Goal: Information Seeking & Learning: Learn about a topic

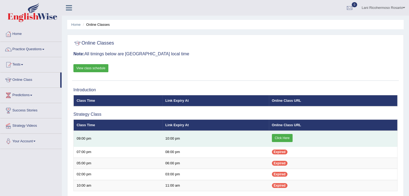
click at [277, 137] on link "Click Here" at bounding box center [282, 138] width 21 height 8
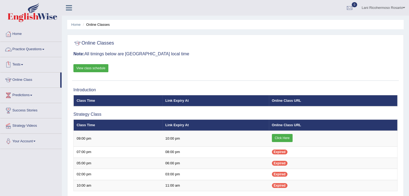
click at [31, 48] on link "Practice Questions" at bounding box center [30, 48] width 61 height 13
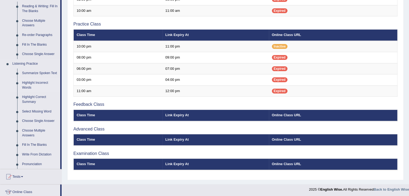
scroll to position [186, 0]
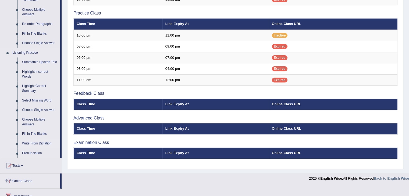
click at [34, 142] on link "Write From Dictation" at bounding box center [40, 144] width 41 height 10
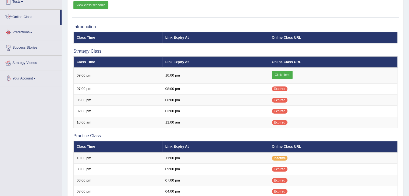
scroll to position [102, 0]
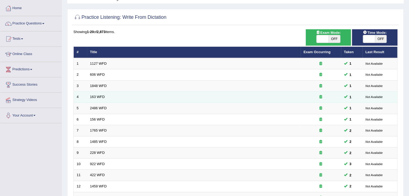
scroll to position [27, 0]
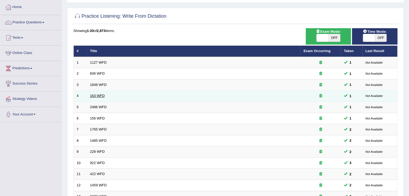
click at [98, 94] on link "163 WFD" at bounding box center [97, 96] width 15 height 4
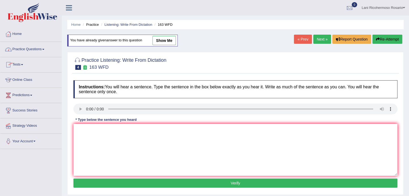
click at [45, 51] on link "Practice Questions" at bounding box center [30, 48] width 61 height 13
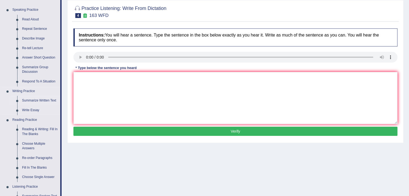
scroll to position [52, 0]
click at [42, 99] on link "Summarize Written Text" at bounding box center [40, 101] width 41 height 10
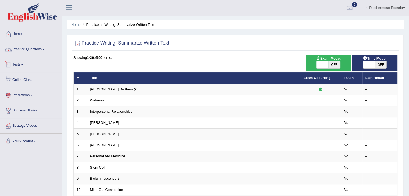
click at [38, 50] on link "Practice Questions" at bounding box center [30, 48] width 61 height 13
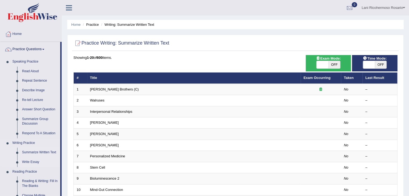
click at [35, 163] on link "Write Essay" at bounding box center [40, 163] width 41 height 10
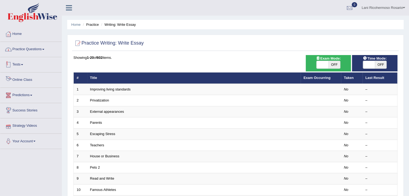
click at [40, 49] on link "Practice Questions" at bounding box center [30, 48] width 61 height 13
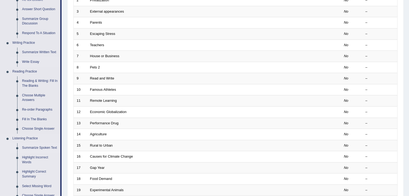
scroll to position [108, 0]
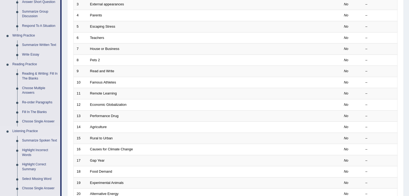
click at [33, 139] on link "Summarize Spoken Text" at bounding box center [40, 141] width 41 height 10
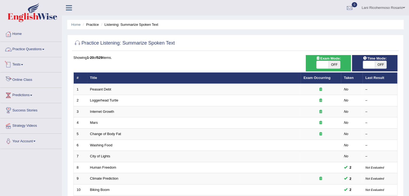
click at [36, 51] on link "Practice Questions" at bounding box center [30, 48] width 61 height 13
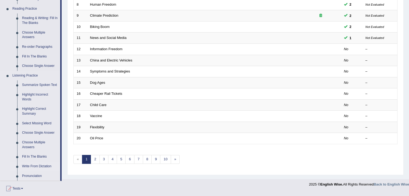
scroll to position [161, 0]
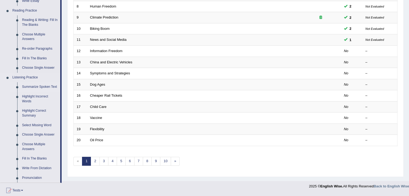
click at [37, 88] on link "Summarize Spoken Text" at bounding box center [40, 87] width 41 height 10
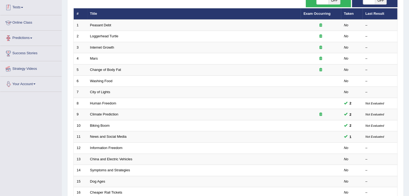
scroll to position [84, 0]
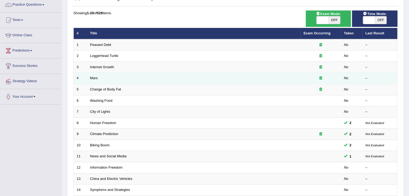
scroll to position [54, 0]
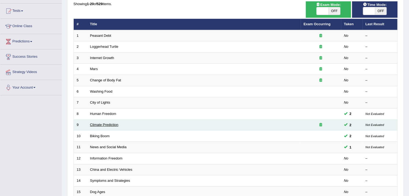
click at [109, 125] on link "Climate Prediction" at bounding box center [104, 125] width 29 height 4
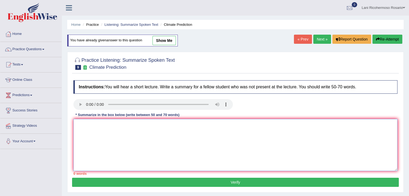
click at [170, 133] on textarea at bounding box center [235, 145] width 324 height 52
click at [148, 125] on textarea "The speaker provided a comprehensive" at bounding box center [235, 145] width 324 height 52
type textarea "T"
click at [37, 51] on link "Practice Questions" at bounding box center [30, 48] width 61 height 13
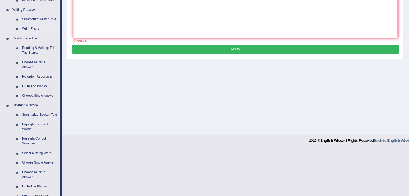
scroll to position [135, 0]
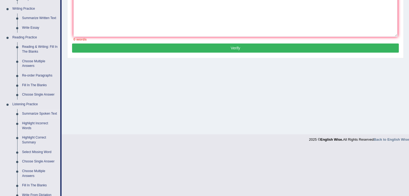
click at [37, 112] on link "Summarize Spoken Text" at bounding box center [40, 114] width 41 height 10
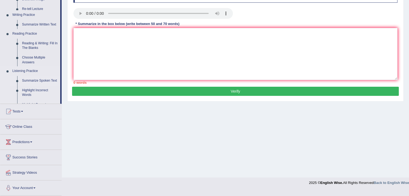
scroll to position [86, 0]
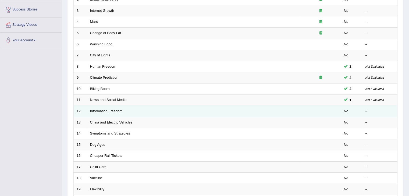
scroll to position [158, 0]
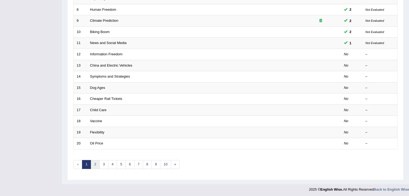
click at [94, 164] on link "2" at bounding box center [95, 164] width 9 height 9
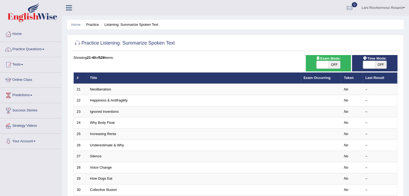
click at [22, 48] on link "Practice Questions" at bounding box center [30, 48] width 61 height 13
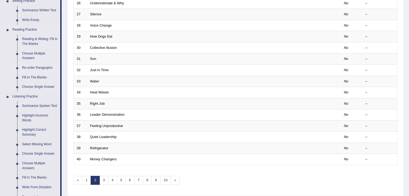
scroll to position [161, 0]
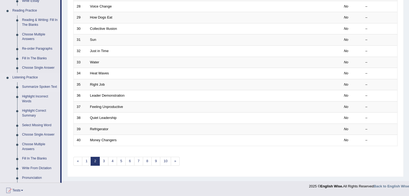
click at [36, 87] on link "Summarize Spoken Text" at bounding box center [40, 87] width 41 height 10
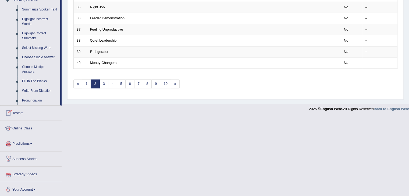
scroll to position [240, 0]
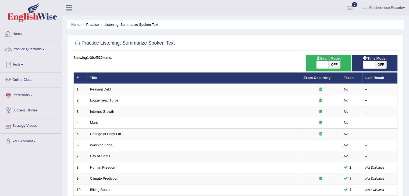
click at [43, 49] on link "Practice Questions" at bounding box center [30, 48] width 61 height 13
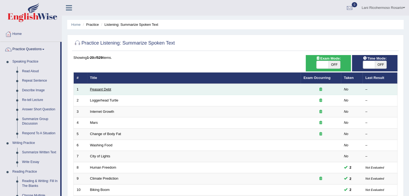
click at [106, 90] on link "Peasant Debt" at bounding box center [100, 89] width 21 height 4
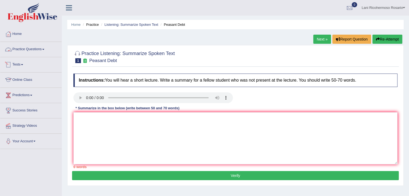
click at [20, 48] on link "Practice Questions" at bounding box center [30, 48] width 61 height 13
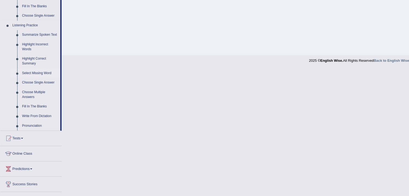
scroll to position [215, 0]
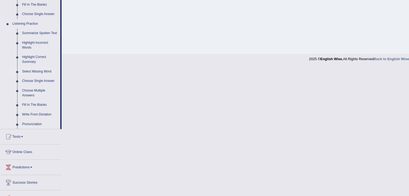
click at [43, 71] on link "Select Missing Word" at bounding box center [40, 72] width 41 height 10
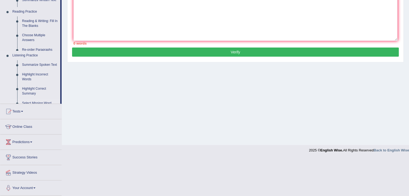
scroll to position [86, 0]
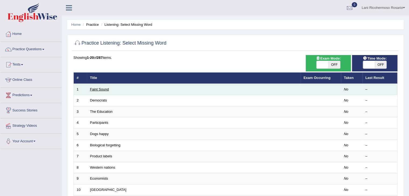
click at [103, 88] on link "Faint Sound" at bounding box center [99, 89] width 19 height 4
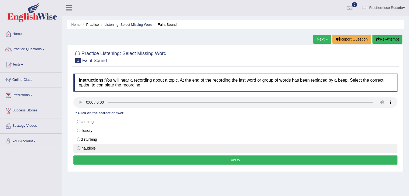
click at [79, 150] on label "inaudible" at bounding box center [235, 148] width 324 height 9
radio input "true"
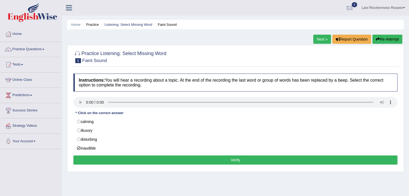
click at [115, 158] on button "Verify" at bounding box center [235, 160] width 324 height 9
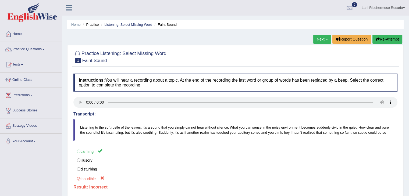
click at [320, 40] on link "Next »" at bounding box center [322, 39] width 18 height 9
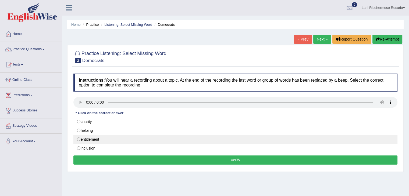
click at [80, 139] on label "entitlement" at bounding box center [235, 139] width 324 height 9
radio input "true"
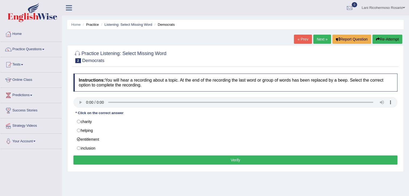
click at [129, 159] on button "Verify" at bounding box center [235, 160] width 324 height 9
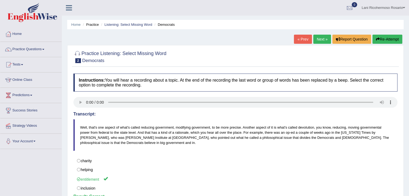
click at [321, 40] on link "Next »" at bounding box center [322, 39] width 18 height 9
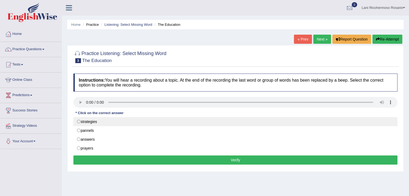
click at [81, 122] on label "strategies" at bounding box center [235, 121] width 324 height 9
radio input "true"
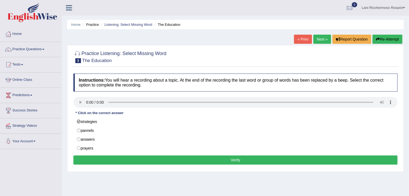
click at [172, 160] on button "Verify" at bounding box center [235, 160] width 324 height 9
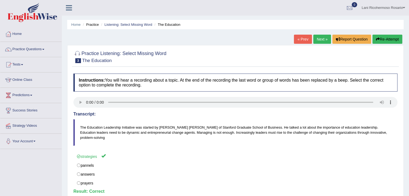
click at [321, 39] on link "Next »" at bounding box center [322, 39] width 18 height 9
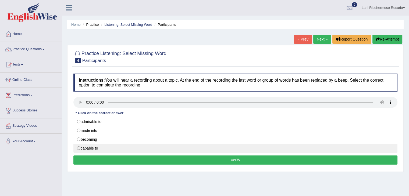
click at [79, 149] on label "capable to" at bounding box center [235, 148] width 324 height 9
radio input "true"
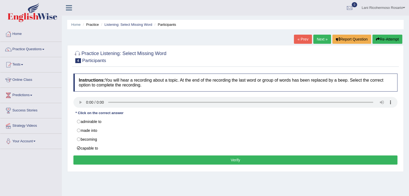
click at [144, 163] on button "Verify" at bounding box center [235, 160] width 324 height 9
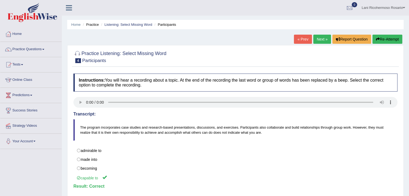
click at [319, 38] on link "Next »" at bounding box center [322, 39] width 18 height 9
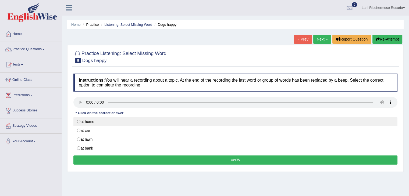
click at [80, 120] on label "at home" at bounding box center [235, 121] width 324 height 9
radio input "true"
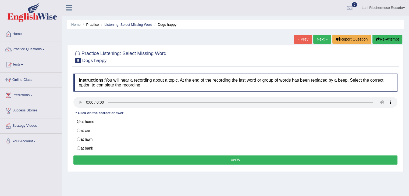
click at [140, 158] on button "Verify" at bounding box center [235, 160] width 324 height 9
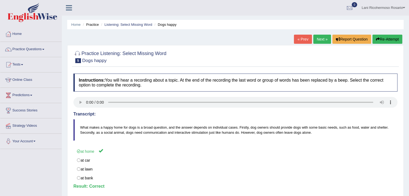
click at [321, 40] on link "Next »" at bounding box center [322, 39] width 18 height 9
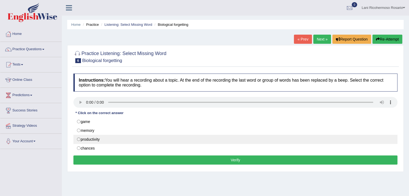
click at [79, 139] on label "productivity" at bounding box center [235, 139] width 324 height 9
radio input "true"
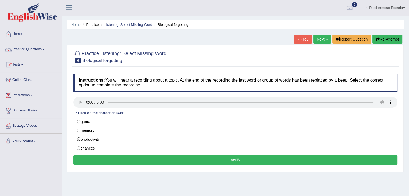
click at [139, 157] on button "Verify" at bounding box center [235, 160] width 324 height 9
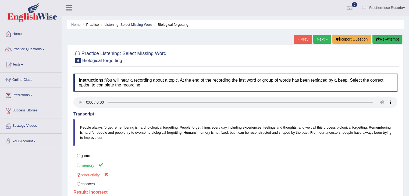
click at [324, 37] on link "Next »" at bounding box center [322, 39] width 18 height 9
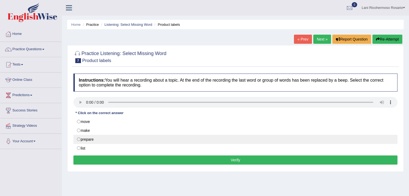
click at [80, 139] on label "prepare" at bounding box center [235, 139] width 324 height 9
radio input "true"
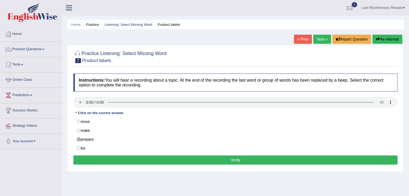
click at [121, 158] on button "Verify" at bounding box center [235, 160] width 324 height 9
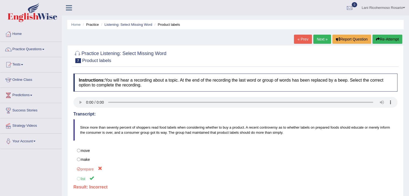
click at [321, 35] on link "Next »" at bounding box center [322, 39] width 18 height 9
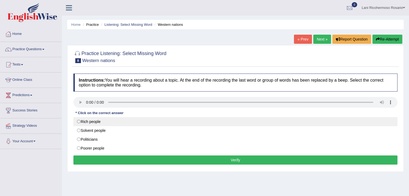
drag, startPoint x: 80, startPoint y: 121, endPoint x: 115, endPoint y: 143, distance: 41.9
click at [80, 121] on label "Rich people" at bounding box center [235, 121] width 324 height 9
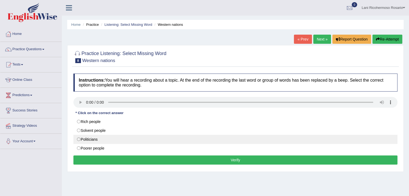
radio input "true"
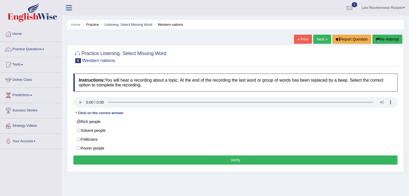
click at [176, 162] on button "Verify" at bounding box center [235, 160] width 324 height 9
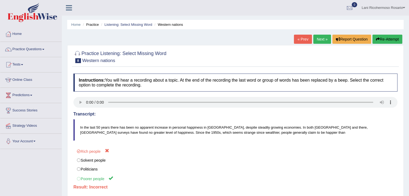
click at [322, 39] on link "Next »" at bounding box center [322, 39] width 18 height 9
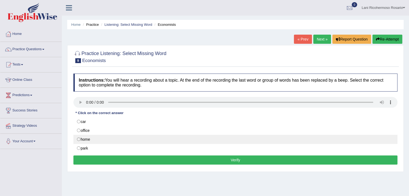
click at [81, 140] on label "home" at bounding box center [235, 139] width 324 height 9
radio input "true"
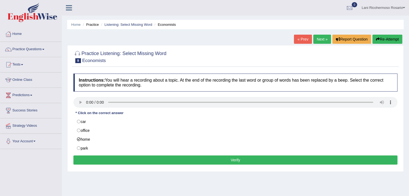
click at [128, 159] on button "Verify" at bounding box center [235, 160] width 324 height 9
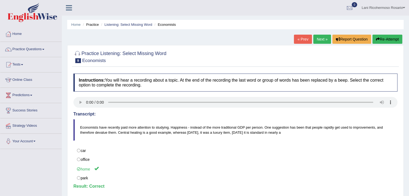
click at [322, 36] on link "Next »" at bounding box center [322, 39] width 18 height 9
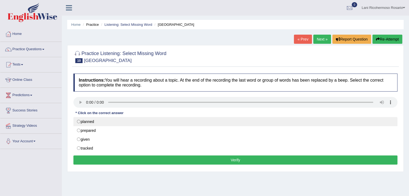
click at [79, 121] on label "planned" at bounding box center [235, 121] width 324 height 9
radio input "true"
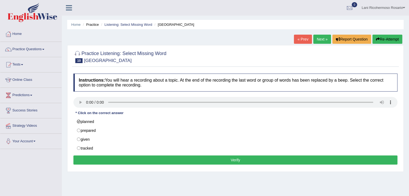
click at [151, 160] on button "Verify" at bounding box center [235, 160] width 324 height 9
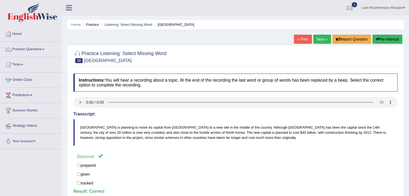
click at [317, 38] on link "Next »" at bounding box center [322, 39] width 18 height 9
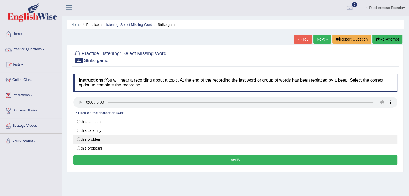
click at [77, 139] on label "this problem" at bounding box center [235, 139] width 324 height 9
radio input "true"
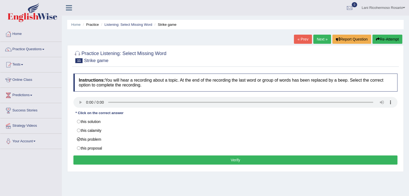
click at [150, 161] on button "Verify" at bounding box center [235, 160] width 324 height 9
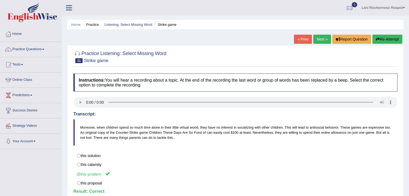
click at [321, 39] on link "Next »" at bounding box center [322, 39] width 18 height 9
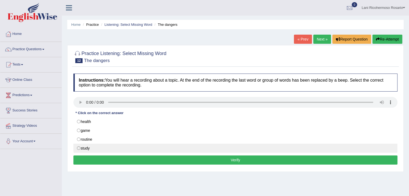
click at [79, 149] on label "study" at bounding box center [235, 148] width 324 height 9
radio input "true"
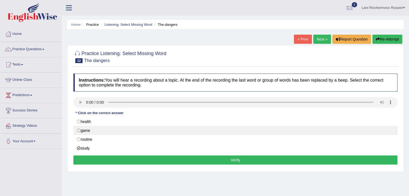
click at [78, 130] on label "game" at bounding box center [235, 130] width 324 height 9
radio input "true"
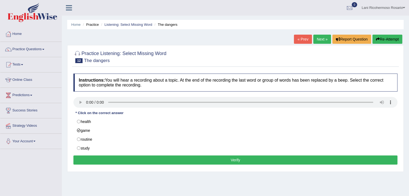
click at [157, 160] on button "Verify" at bounding box center [235, 160] width 324 height 9
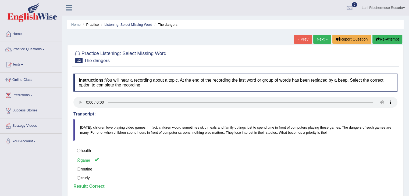
click at [322, 40] on link "Next »" at bounding box center [322, 39] width 18 height 9
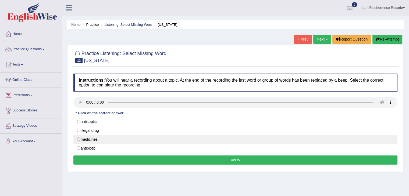
click at [78, 139] on label "medicines" at bounding box center [235, 139] width 324 height 9
radio input "true"
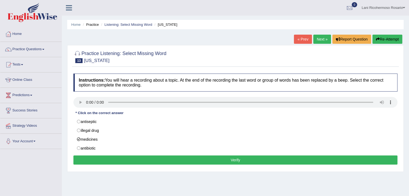
click at [116, 159] on button "Verify" at bounding box center [235, 160] width 324 height 9
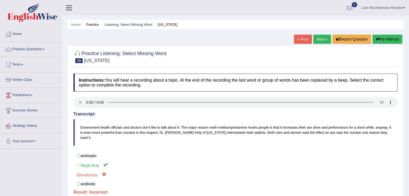
click at [321, 37] on link "Next »" at bounding box center [322, 39] width 18 height 9
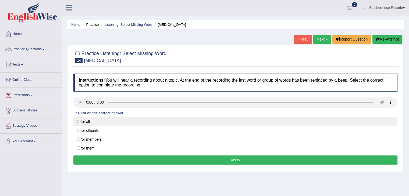
click at [79, 121] on label "for all" at bounding box center [235, 121] width 324 height 9
radio input "true"
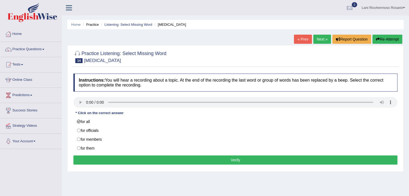
click at [125, 161] on button "Verify" at bounding box center [235, 160] width 324 height 9
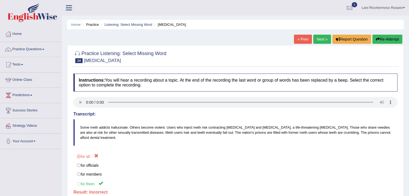
click at [322, 37] on link "Next »" at bounding box center [322, 39] width 18 height 9
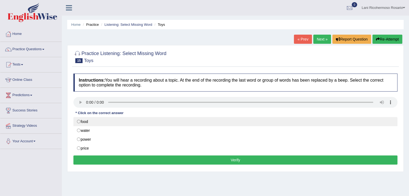
click at [80, 122] on label "food" at bounding box center [235, 121] width 324 height 9
radio input "true"
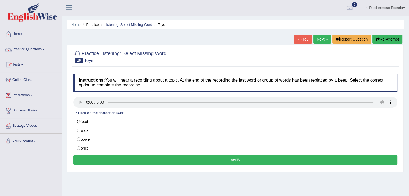
click at [115, 158] on button "Verify" at bounding box center [235, 160] width 324 height 9
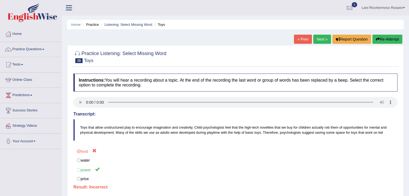
click at [318, 40] on link "Next »" at bounding box center [322, 39] width 18 height 9
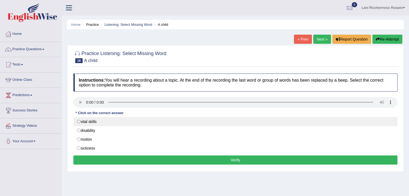
click at [78, 121] on label "vital skills" at bounding box center [235, 121] width 324 height 9
radio input "true"
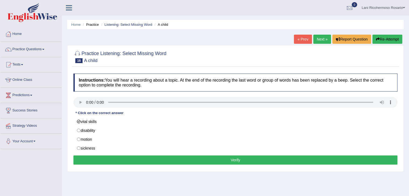
click at [130, 160] on button "Verify" at bounding box center [235, 160] width 324 height 9
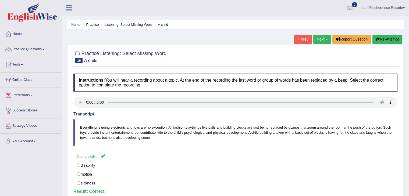
click at [323, 39] on link "Next »" at bounding box center [322, 39] width 18 height 9
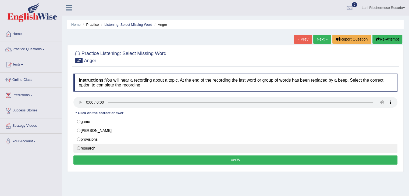
click at [80, 147] on label "research" at bounding box center [235, 148] width 324 height 9
radio input "true"
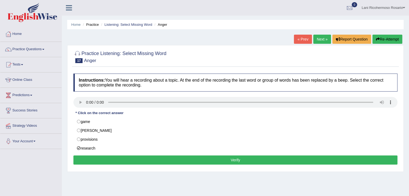
click at [118, 160] on button "Verify" at bounding box center [235, 160] width 324 height 9
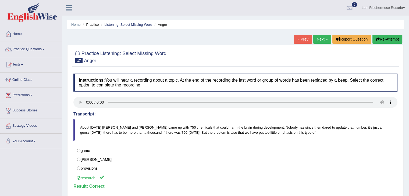
click at [326, 37] on link "Next »" at bounding box center [322, 39] width 18 height 9
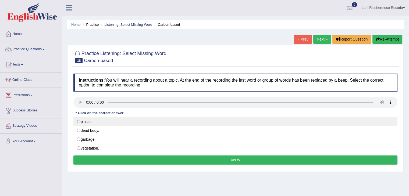
click at [80, 121] on label "plastic." at bounding box center [235, 121] width 324 height 9
radio input "true"
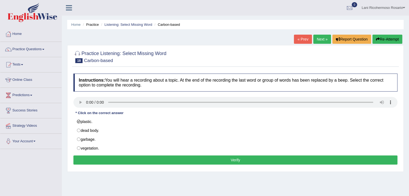
click at [134, 159] on button "Verify" at bounding box center [235, 160] width 324 height 9
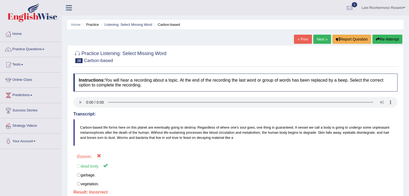
click at [320, 40] on link "Next »" at bounding box center [322, 39] width 18 height 9
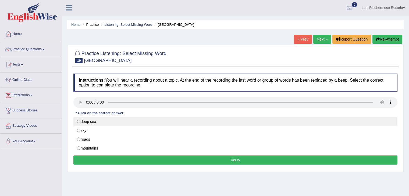
click at [79, 120] on label "deep sea" at bounding box center [235, 121] width 324 height 9
radio input "true"
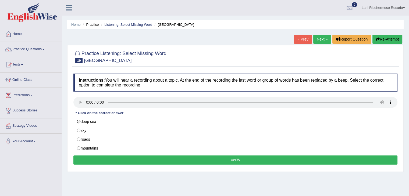
click at [140, 162] on button "Verify" at bounding box center [235, 160] width 324 height 9
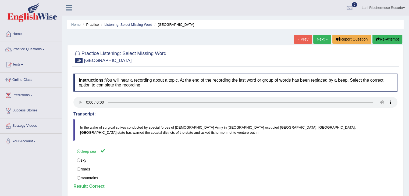
click at [320, 40] on link "Next »" at bounding box center [322, 39] width 18 height 9
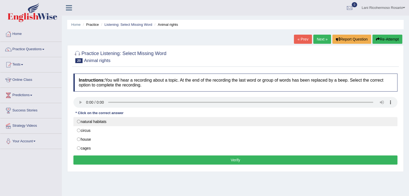
drag, startPoint x: 78, startPoint y: 120, endPoint x: 90, endPoint y: 136, distance: 20.3
click at [78, 120] on label "natural habitats" at bounding box center [235, 121] width 324 height 9
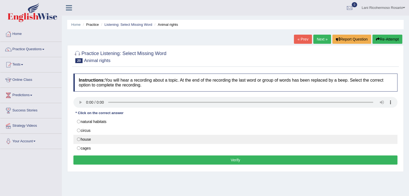
radio input "true"
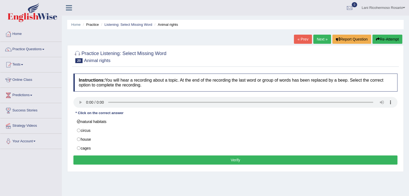
click at [151, 163] on button "Verify" at bounding box center [235, 160] width 324 height 9
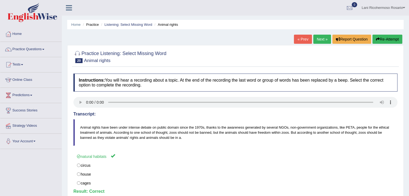
click at [319, 40] on link "Next »" at bounding box center [322, 39] width 18 height 9
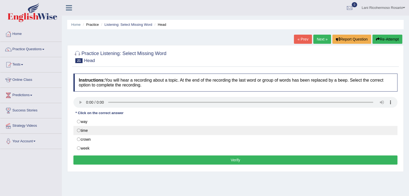
click at [79, 131] on label "time" at bounding box center [235, 130] width 324 height 9
radio input "true"
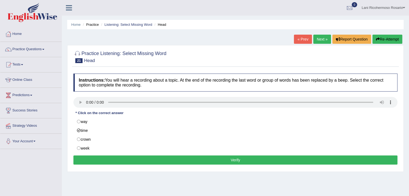
click at [154, 162] on button "Verify" at bounding box center [235, 160] width 324 height 9
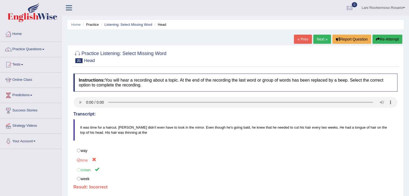
click at [318, 40] on link "Next »" at bounding box center [322, 39] width 18 height 9
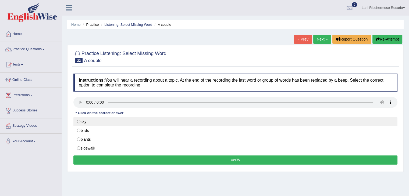
click at [80, 121] on label "sky" at bounding box center [235, 121] width 324 height 9
radio input "true"
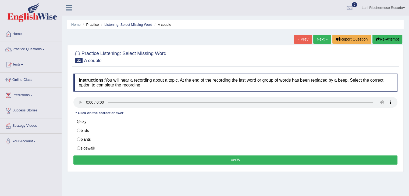
click at [127, 162] on button "Verify" at bounding box center [235, 160] width 324 height 9
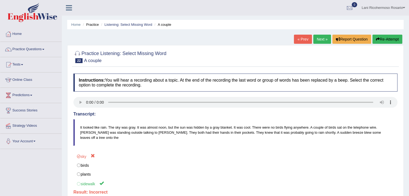
click at [321, 40] on link "Next »" at bounding box center [322, 39] width 18 height 9
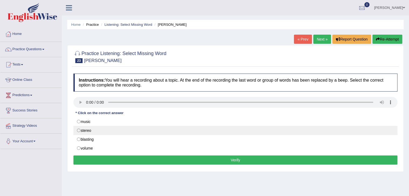
drag, startPoint x: 78, startPoint y: 129, endPoint x: 86, endPoint y: 133, distance: 8.3
click at [79, 129] on label "stereo" at bounding box center [235, 130] width 324 height 9
radio input "true"
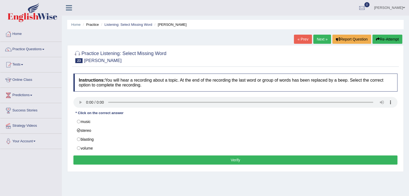
click at [135, 162] on button "Verify" at bounding box center [235, 160] width 324 height 9
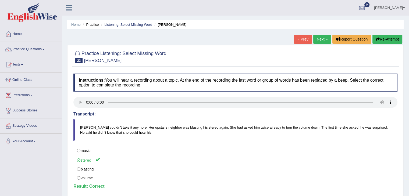
click at [322, 40] on link "Next »" at bounding box center [322, 39] width 18 height 9
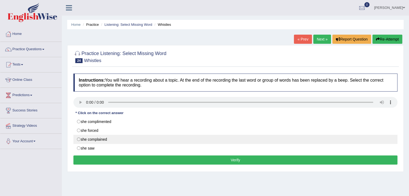
click at [79, 141] on label "she complained" at bounding box center [235, 139] width 324 height 9
radio input "true"
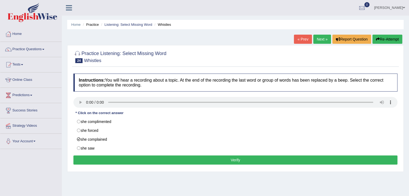
click at [151, 162] on button "Verify" at bounding box center [235, 160] width 324 height 9
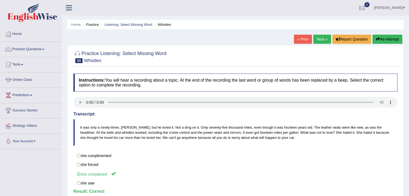
click at [326, 41] on link "Next »" at bounding box center [322, 39] width 18 height 9
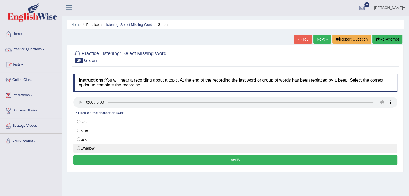
click at [77, 148] on label "Swallow" at bounding box center [235, 148] width 324 height 9
radio input "true"
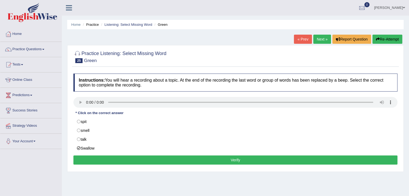
click at [110, 158] on button "Verify" at bounding box center [235, 160] width 324 height 9
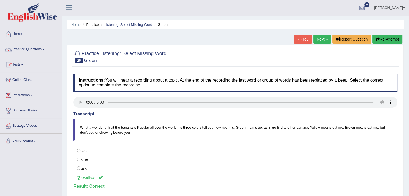
click at [326, 42] on link "Next »" at bounding box center [322, 39] width 18 height 9
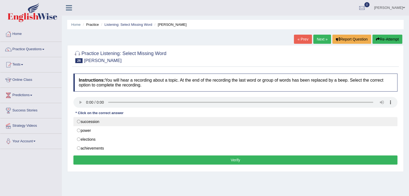
click at [79, 120] on label "succession" at bounding box center [235, 121] width 324 height 9
radio input "true"
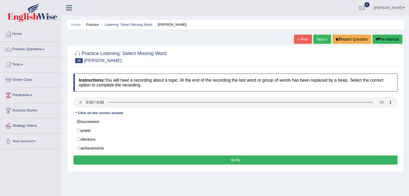
click at [207, 160] on button "Verify" at bounding box center [235, 160] width 324 height 9
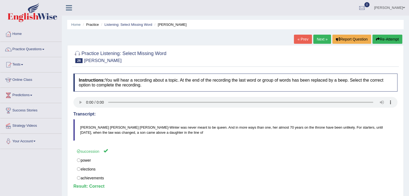
click at [318, 39] on link "Next »" at bounding box center [322, 39] width 18 height 9
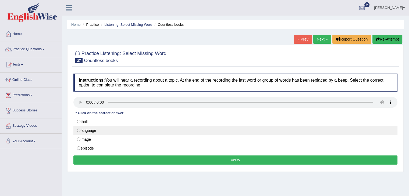
click at [79, 130] on label "language" at bounding box center [235, 130] width 324 height 9
radio input "true"
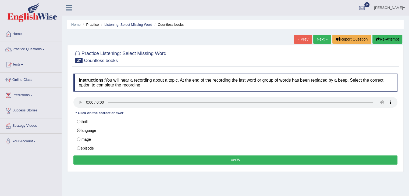
click at [134, 158] on button "Verify" at bounding box center [235, 160] width 324 height 9
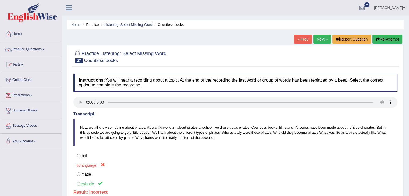
click at [319, 36] on link "Next »" at bounding box center [322, 39] width 18 height 9
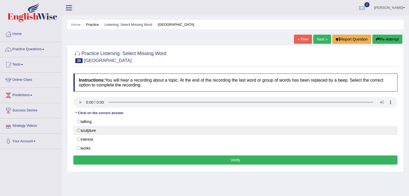
click at [78, 130] on label "sculpture" at bounding box center [235, 130] width 324 height 9
radio input "true"
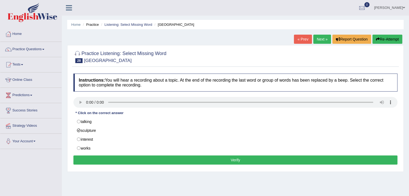
click at [124, 162] on button "Verify" at bounding box center [235, 160] width 324 height 9
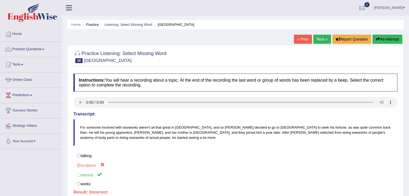
click at [321, 37] on link "Next »" at bounding box center [322, 39] width 18 height 9
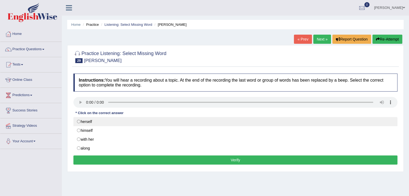
drag, startPoint x: 79, startPoint y: 122, endPoint x: 101, endPoint y: 137, distance: 27.2
click at [79, 122] on label "herself" at bounding box center [235, 121] width 324 height 9
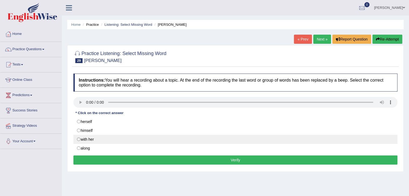
radio input "true"
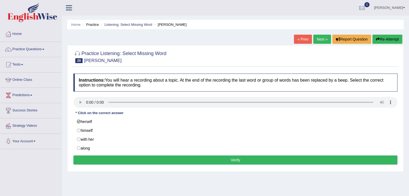
click at [129, 160] on button "Verify" at bounding box center [235, 160] width 324 height 9
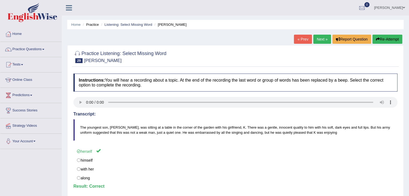
click at [324, 39] on link "Next »" at bounding box center [322, 39] width 18 height 9
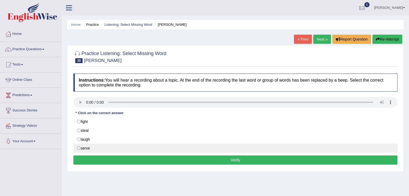
click at [77, 148] on label "serve" at bounding box center [235, 148] width 324 height 9
radio input "true"
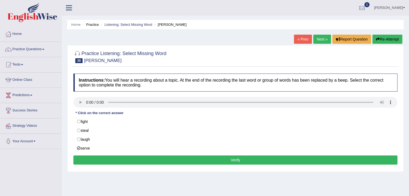
click at [108, 160] on button "Verify" at bounding box center [235, 160] width 324 height 9
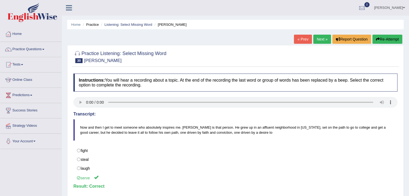
click at [314, 38] on link "Next »" at bounding box center [322, 39] width 18 height 9
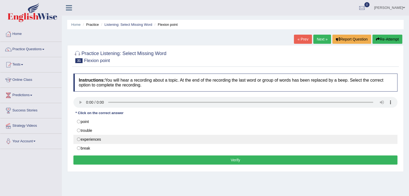
click at [77, 139] on label "experiences" at bounding box center [235, 139] width 324 height 9
radio input "true"
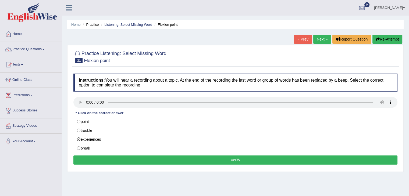
click at [122, 160] on button "Verify" at bounding box center [235, 160] width 324 height 9
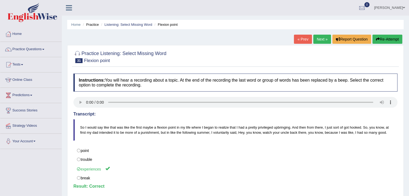
click at [321, 40] on link "Next »" at bounding box center [322, 39] width 18 height 9
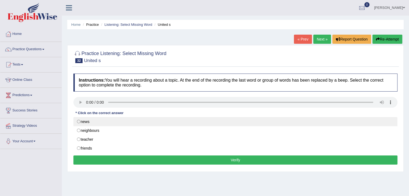
click at [80, 122] on label "news" at bounding box center [235, 121] width 324 height 9
radio input "true"
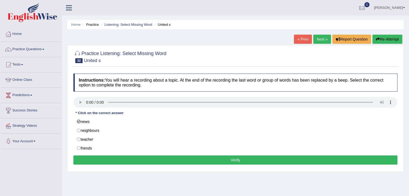
click at [125, 161] on button "Verify" at bounding box center [235, 160] width 324 height 9
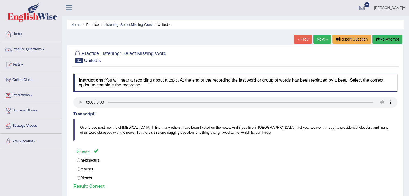
click at [323, 40] on link "Next »" at bounding box center [322, 39] width 18 height 9
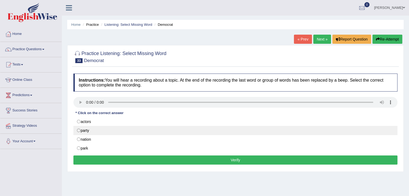
click at [78, 132] on label "party" at bounding box center [235, 130] width 324 height 9
radio input "true"
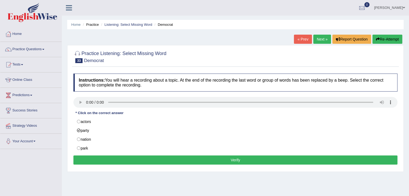
click at [149, 162] on button "Verify" at bounding box center [235, 160] width 324 height 9
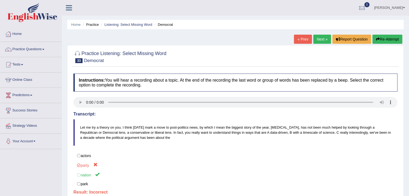
click at [325, 38] on link "Next »" at bounding box center [322, 39] width 18 height 9
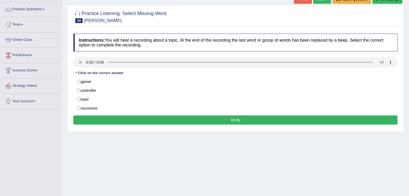
scroll to position [27, 0]
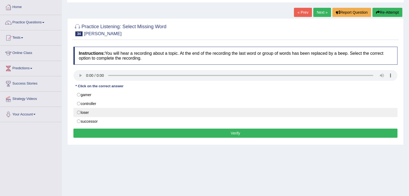
click at [77, 114] on label "loser" at bounding box center [235, 112] width 324 height 9
radio input "true"
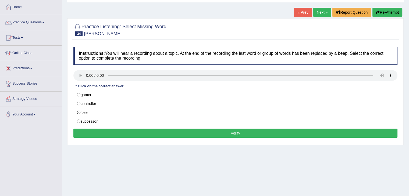
click at [111, 134] on button "Verify" at bounding box center [235, 133] width 324 height 9
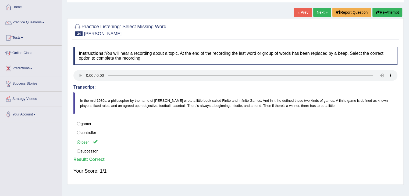
click at [323, 13] on link "Next »" at bounding box center [322, 12] width 18 height 9
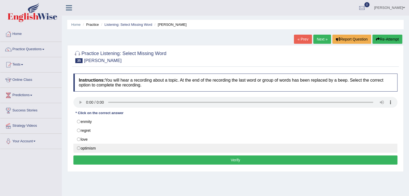
drag, startPoint x: 79, startPoint y: 131, endPoint x: 98, endPoint y: 150, distance: 26.8
click at [79, 132] on label "regret" at bounding box center [235, 130] width 324 height 9
radio input "true"
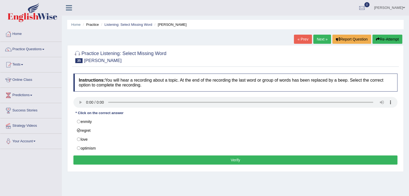
click at [128, 161] on button "Verify" at bounding box center [235, 160] width 324 height 9
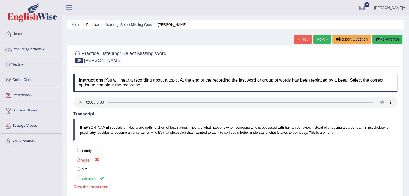
click at [323, 37] on link "Next »" at bounding box center [322, 39] width 18 height 9
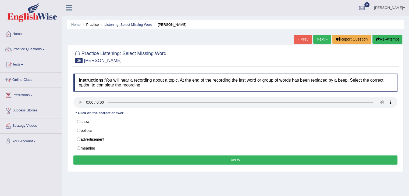
click at [395, 9] on link "Lani Ricohermoso Rosario" at bounding box center [389, 7] width 39 height 14
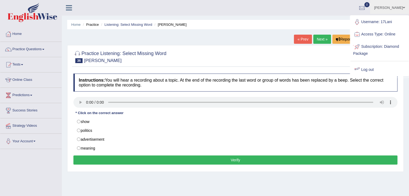
click at [372, 70] on link "Log out" at bounding box center [380, 70] width 58 height 12
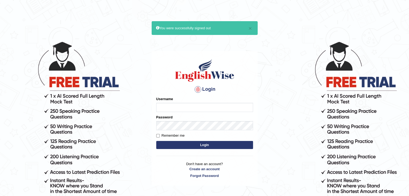
type input "17Lani"
click at [156, 137] on input "Remember me" at bounding box center [157, 135] width 3 height 3
checkbox input "true"
